Goal: Transaction & Acquisition: Purchase product/service

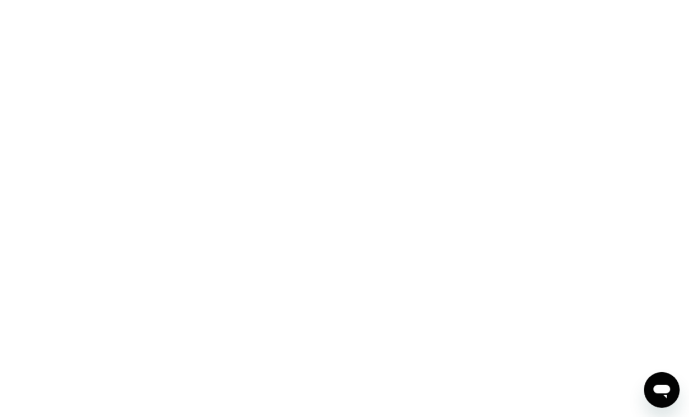
click at [246, 61] on div at bounding box center [344, 208] width 689 height 417
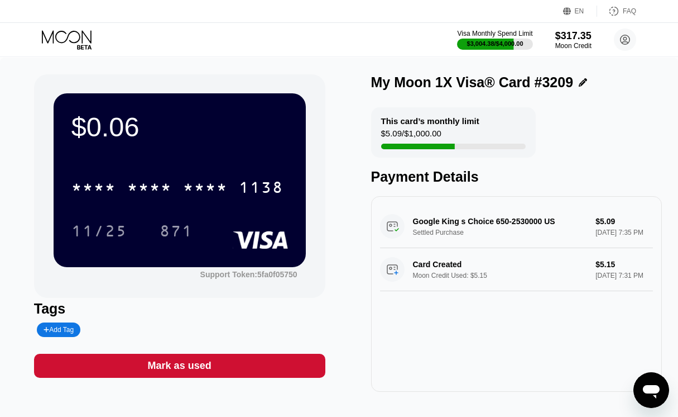
click at [81, 29] on div "Visa Monthly Spend Limit $3,004.38 / $4,000.00 $317.35 Moon Credit [PERSON_NAME…" at bounding box center [339, 40] width 678 height 34
click at [78, 34] on icon at bounding box center [67, 36] width 50 height 13
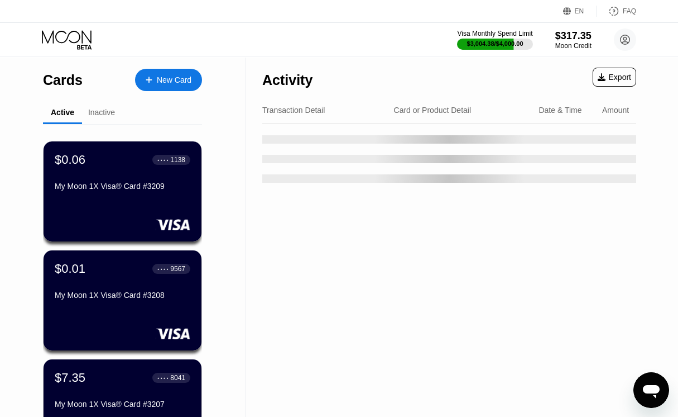
click at [144, 73] on div "New Card" at bounding box center [168, 80] width 67 height 22
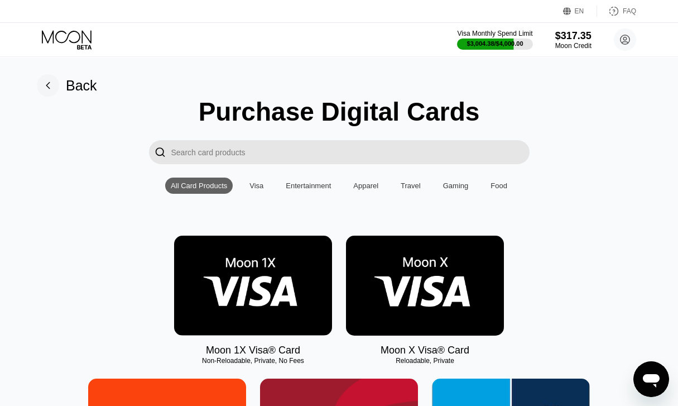
click at [245, 322] on img at bounding box center [253, 286] width 158 height 100
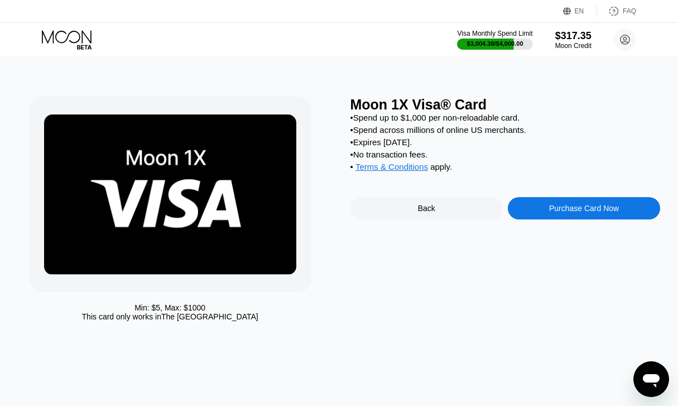
click at [530, 219] on div "Purchase Card Now" at bounding box center [584, 208] width 152 height 22
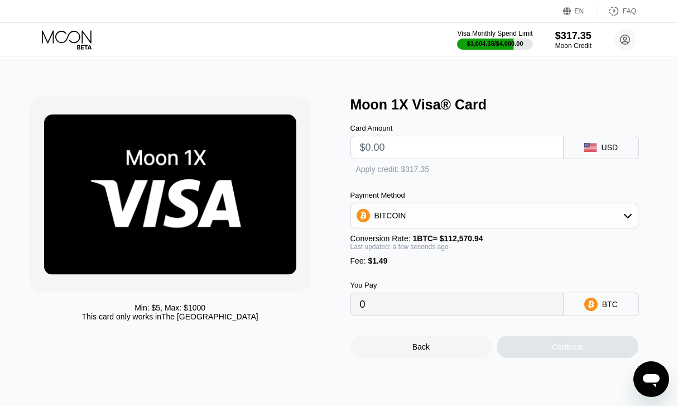
click at [436, 137] on div "Card Amount" at bounding box center [457, 141] width 213 height 35
click at [433, 154] on input "text" at bounding box center [457, 147] width 194 height 22
type input "$8"
type input "0.00008431"
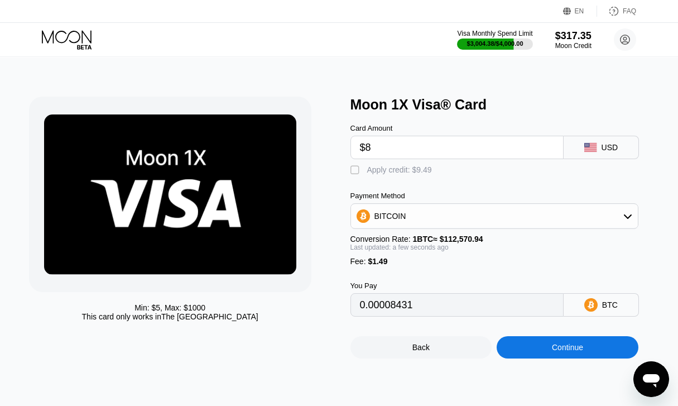
type input "$8"
drag, startPoint x: 413, startPoint y: 171, endPoint x: 420, endPoint y: 203, distance: 32.0
click at [412, 171] on div "Apply credit: $9.49" at bounding box center [399, 169] width 65 height 9
type input "0"
click at [625, 358] on div "Continue" at bounding box center [568, 347] width 142 height 22
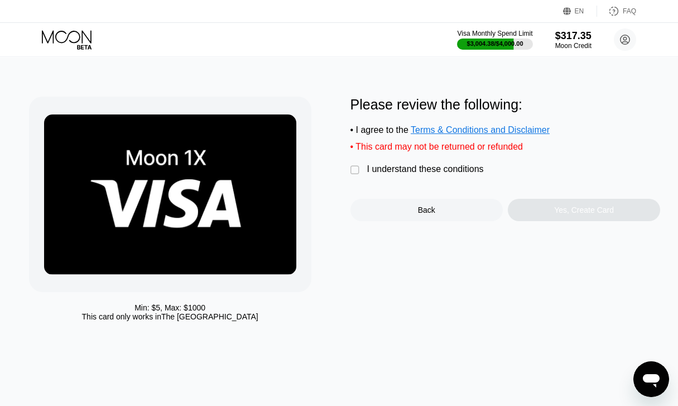
click at [427, 174] on div "I understand these conditions" at bounding box center [425, 169] width 117 height 10
click at [560, 212] on div "Yes, Create Card" at bounding box center [584, 209] width 60 height 9
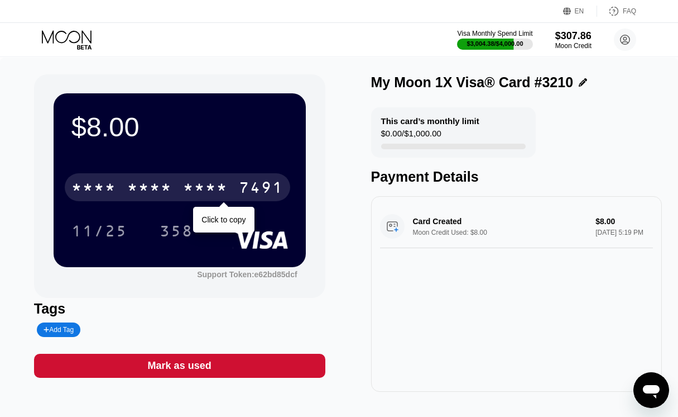
click at [239, 188] on div "7491" at bounding box center [261, 189] width 45 height 18
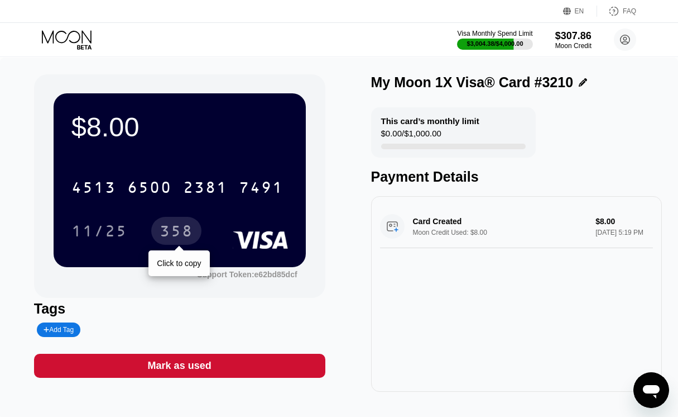
click at [179, 227] on div "358" at bounding box center [177, 232] width 34 height 18
